Goal: Task Accomplishment & Management: Use online tool/utility

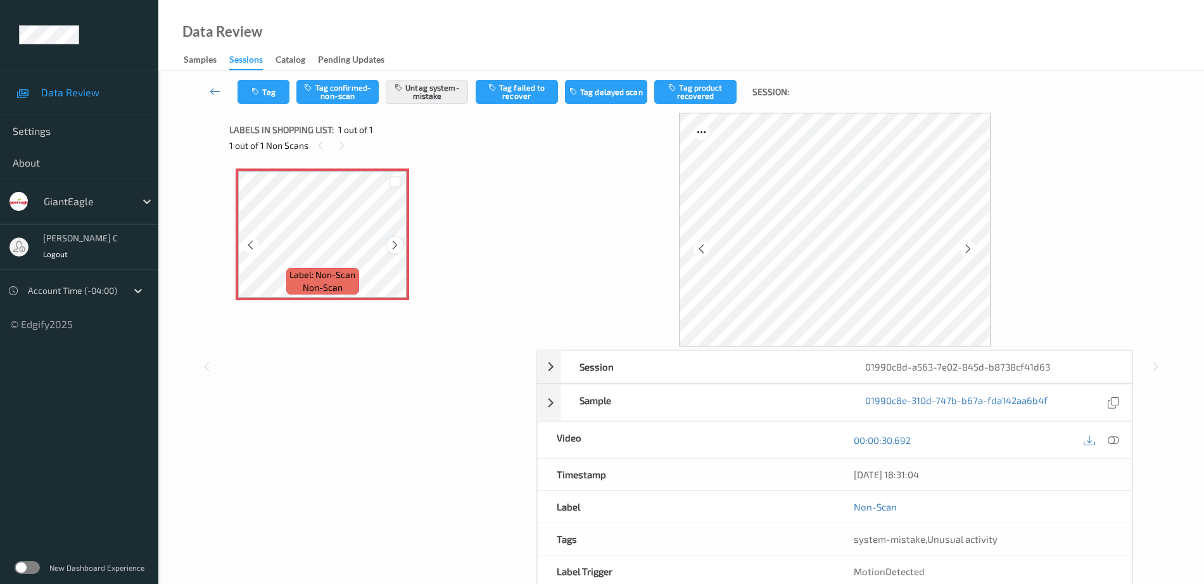
click at [390, 241] on icon at bounding box center [395, 244] width 11 height 11
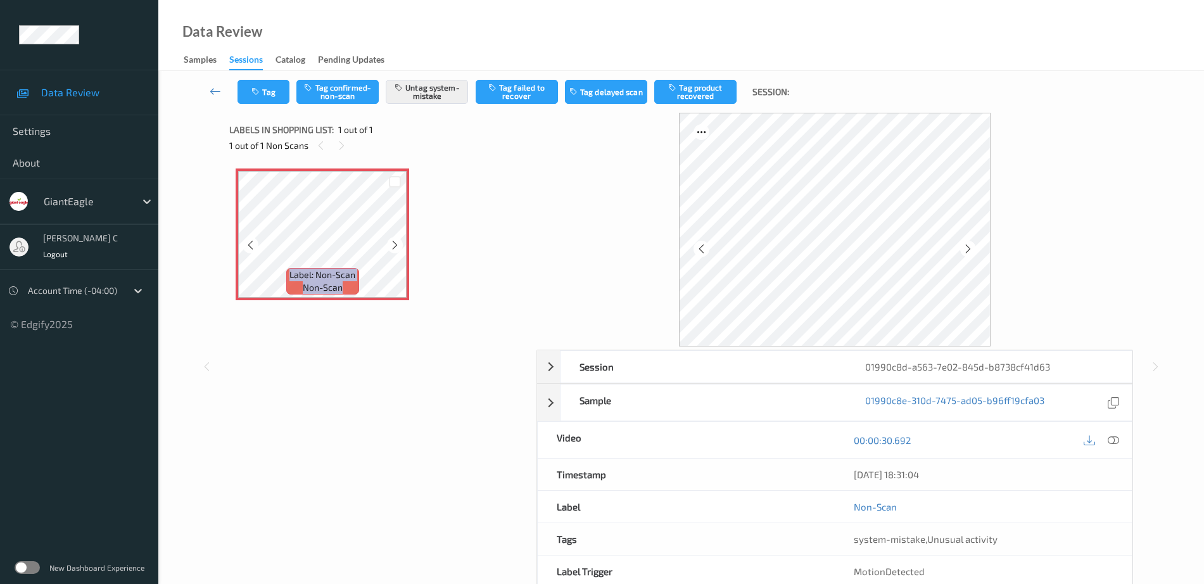
click at [390, 241] on icon at bounding box center [395, 244] width 11 height 11
click at [1119, 441] on icon at bounding box center [1113, 440] width 11 height 11
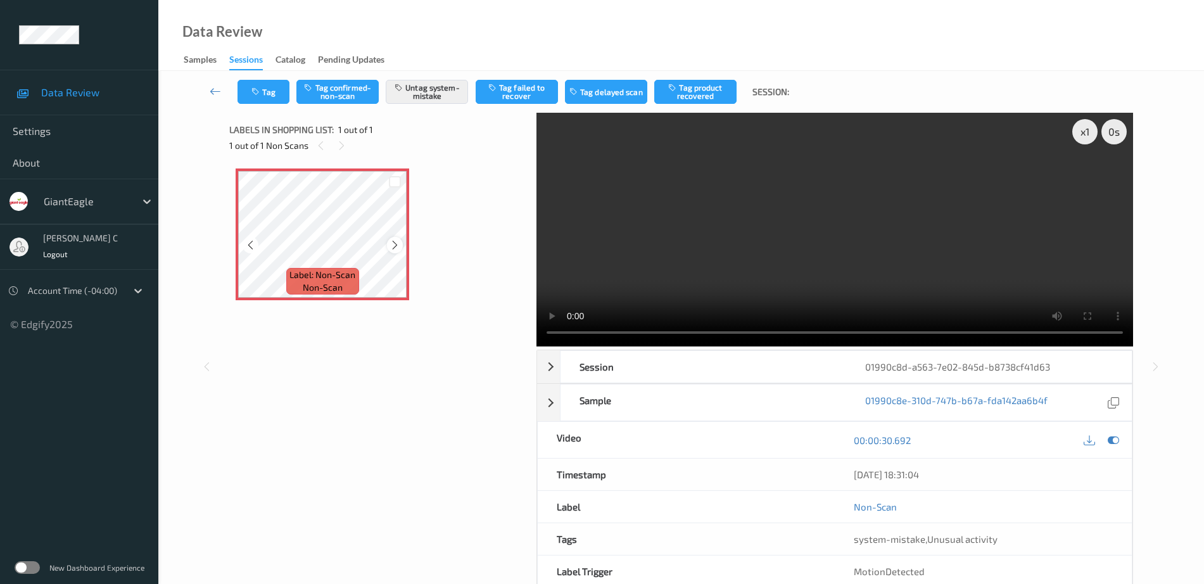
click at [393, 248] on icon at bounding box center [395, 244] width 11 height 11
click at [1114, 438] on icon at bounding box center [1113, 440] width 11 height 11
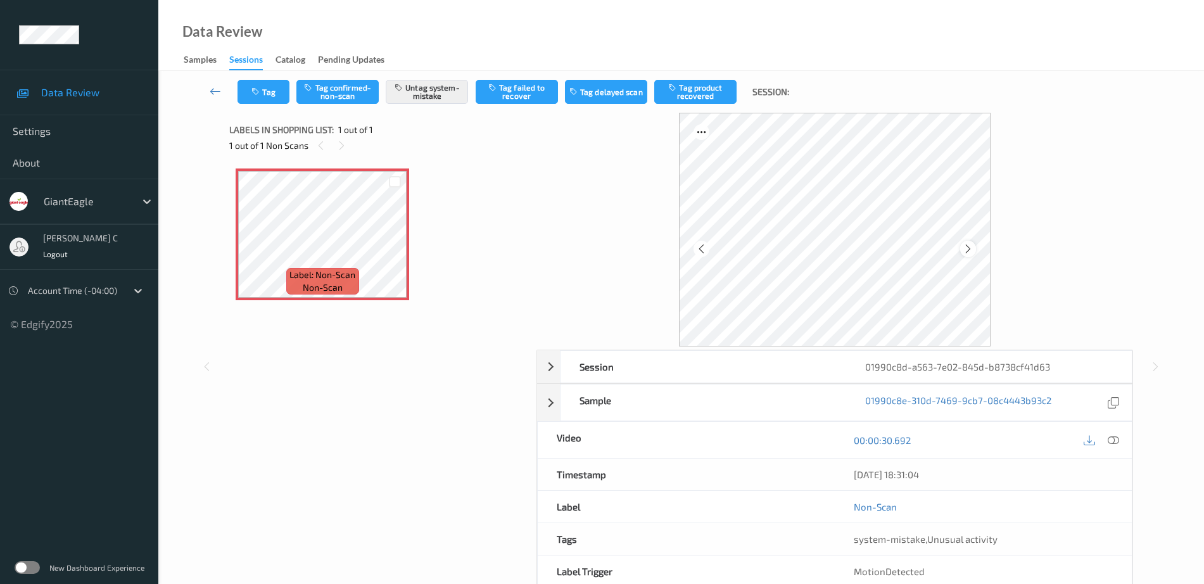
click at [964, 248] on icon at bounding box center [968, 248] width 11 height 11
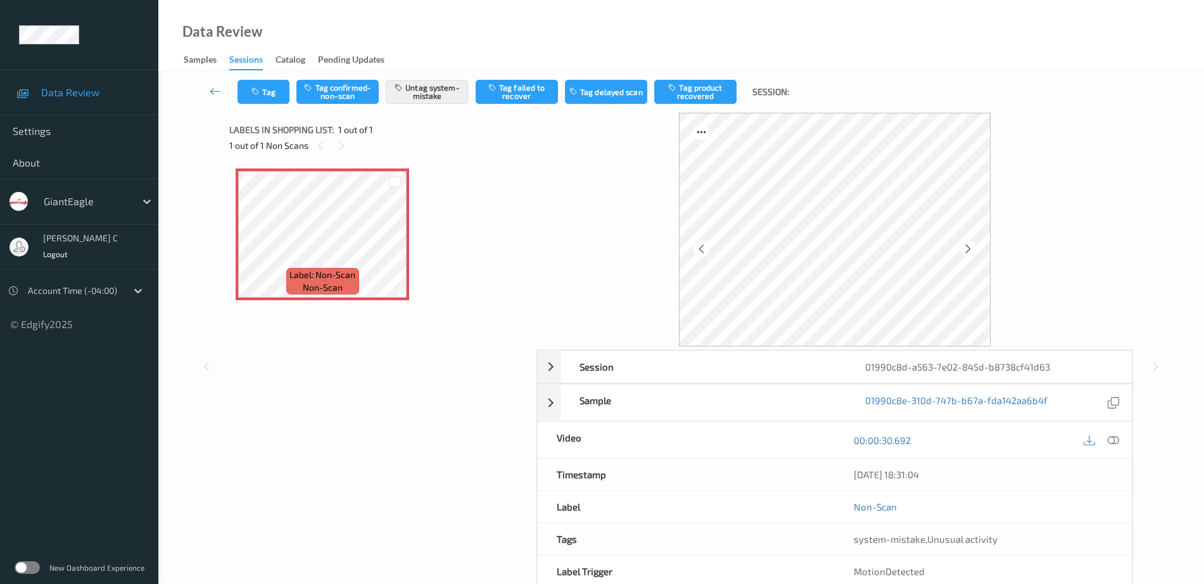
click at [964, 248] on icon at bounding box center [968, 248] width 11 height 11
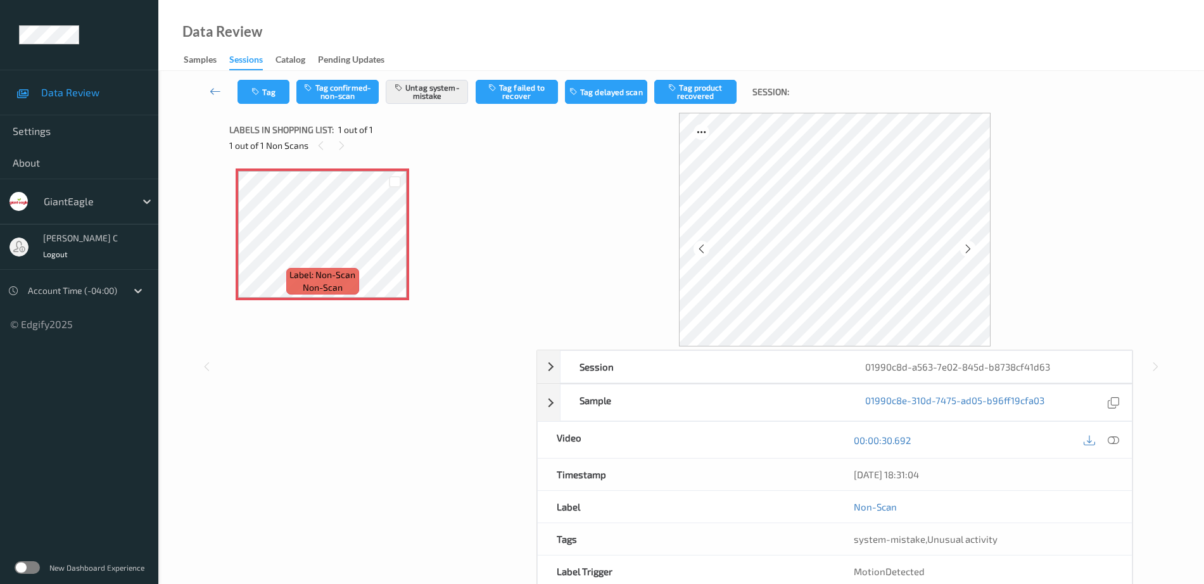
click at [964, 248] on icon at bounding box center [968, 248] width 11 height 11
